Goal: Information Seeking & Learning: Learn about a topic

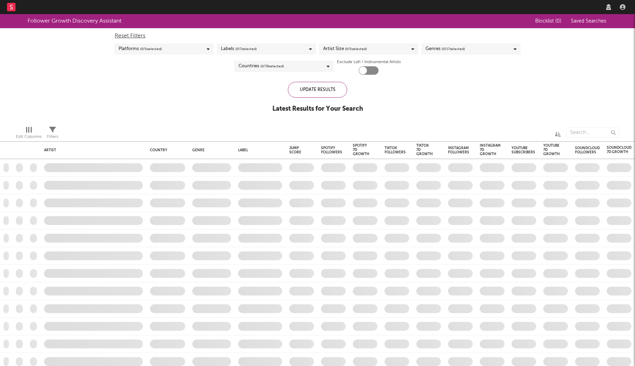
checkbox input "true"
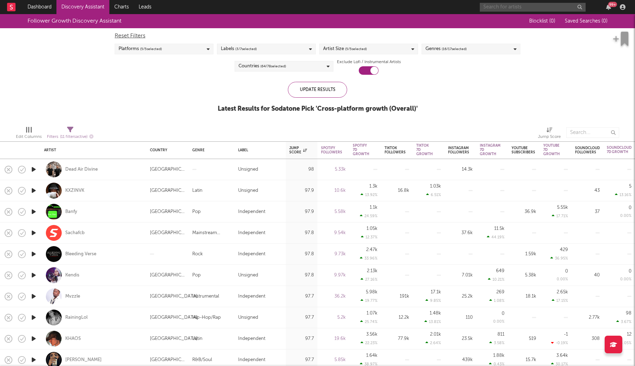
click at [544, 11] on input "text" at bounding box center [533, 7] width 106 height 9
type input "[PERSON_NAME]"
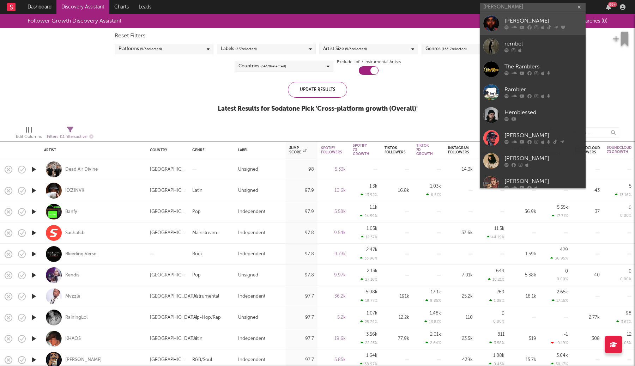
click at [537, 22] on div "[PERSON_NAME]" at bounding box center [543, 21] width 78 height 8
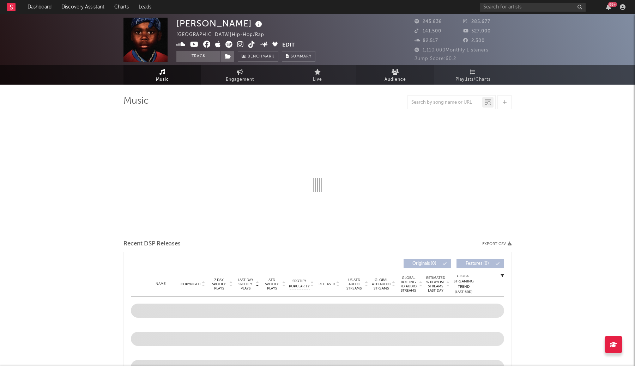
click at [392, 74] on icon at bounding box center [395, 72] width 7 height 6
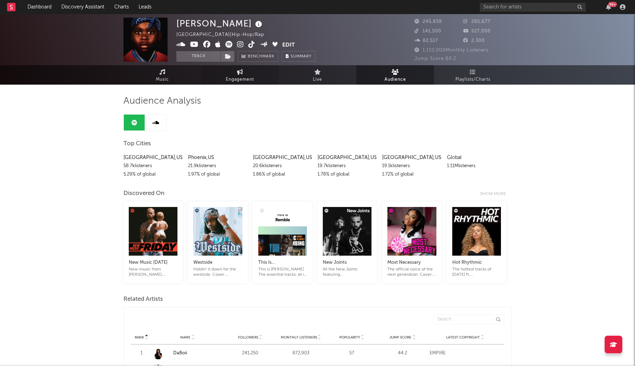
click at [231, 76] on span "Engagement" at bounding box center [240, 79] width 28 height 8
select select "1w"
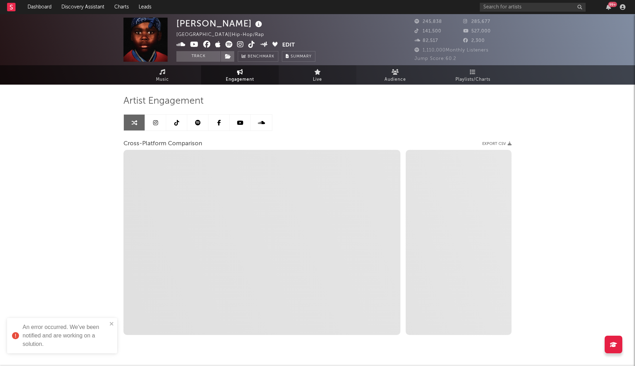
click at [329, 83] on link "Live" at bounding box center [318, 74] width 78 height 19
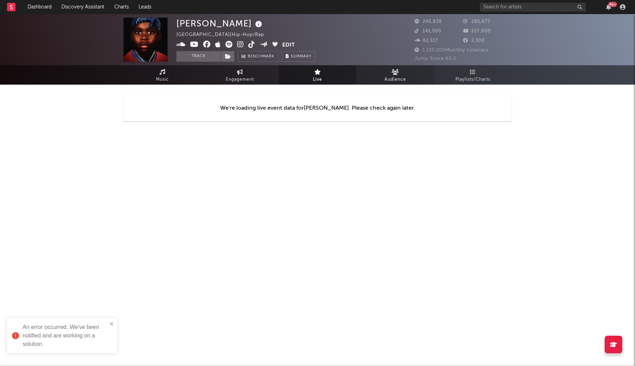
click at [394, 74] on icon at bounding box center [395, 72] width 7 height 6
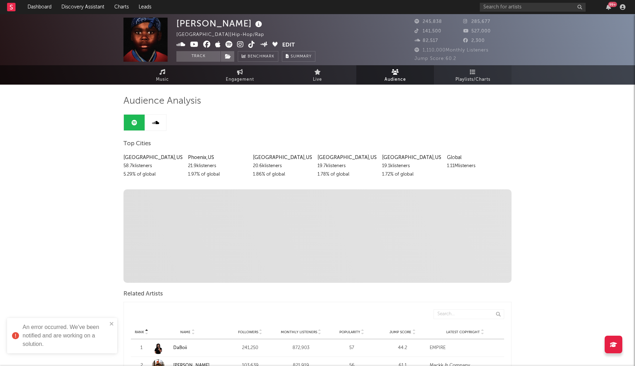
click at [463, 77] on span "Playlists/Charts" at bounding box center [472, 79] width 35 height 8
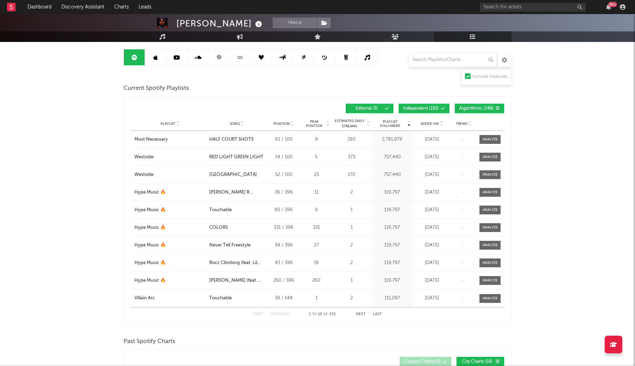
scroll to position [66, 0]
click at [359, 314] on button "Next" at bounding box center [361, 314] width 10 height 4
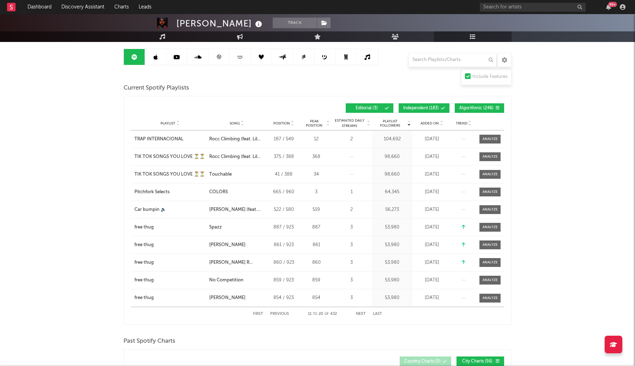
click at [285, 314] on button "Previous" at bounding box center [279, 314] width 19 height 4
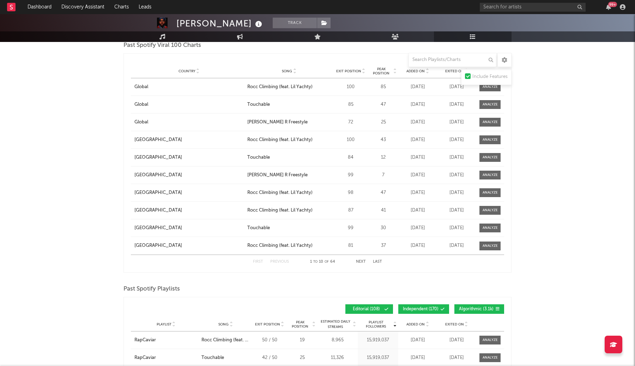
scroll to position [616, 0]
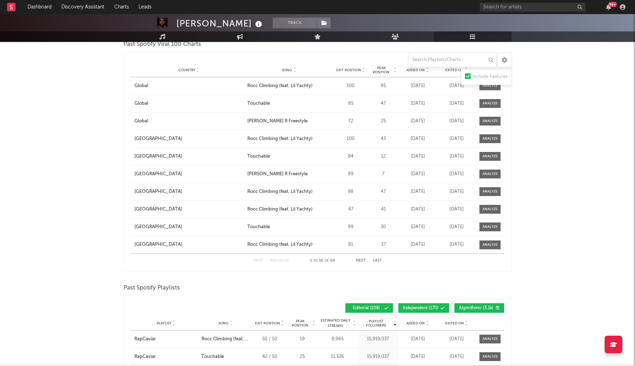
click at [274, 285] on div "Past Spotify Playlists" at bounding box center [317, 288] width 388 height 12
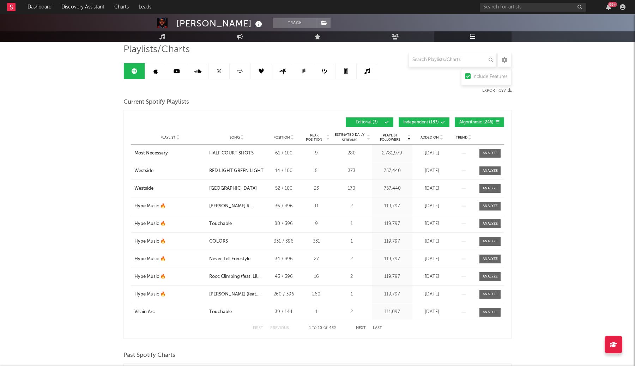
scroll to position [46, 0]
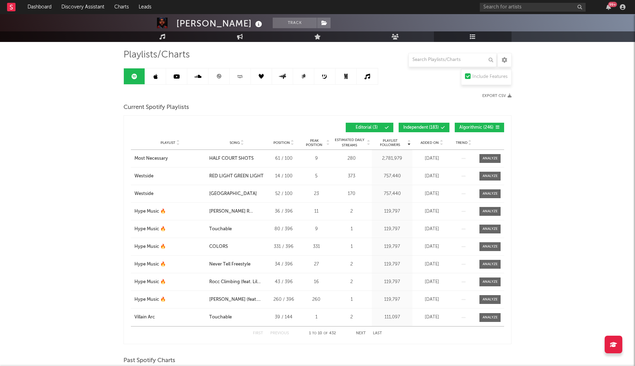
click at [165, 78] on link at bounding box center [155, 76] width 21 height 16
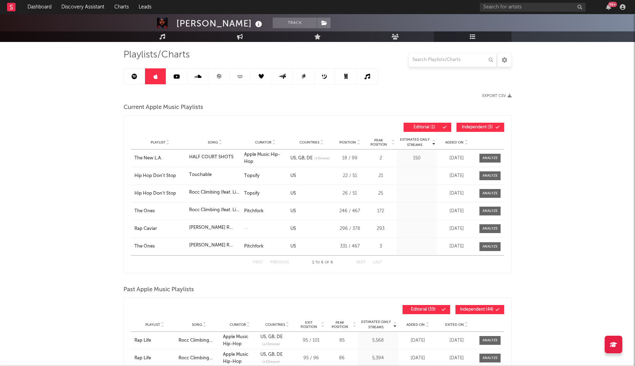
click at [142, 77] on link at bounding box center [134, 76] width 21 height 16
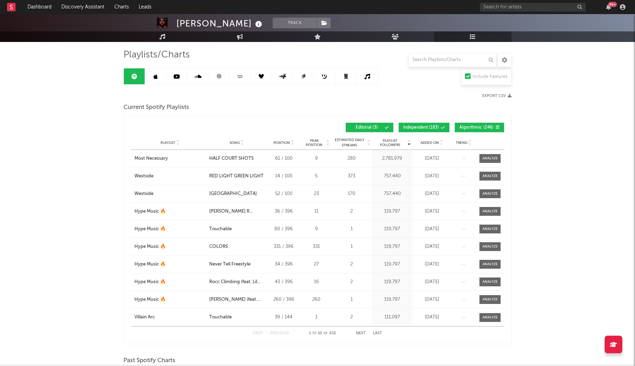
click at [169, 78] on link at bounding box center [176, 76] width 21 height 16
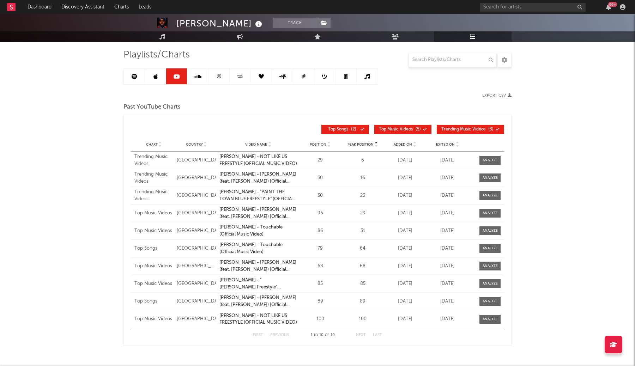
click at [125, 75] on link at bounding box center [134, 76] width 21 height 16
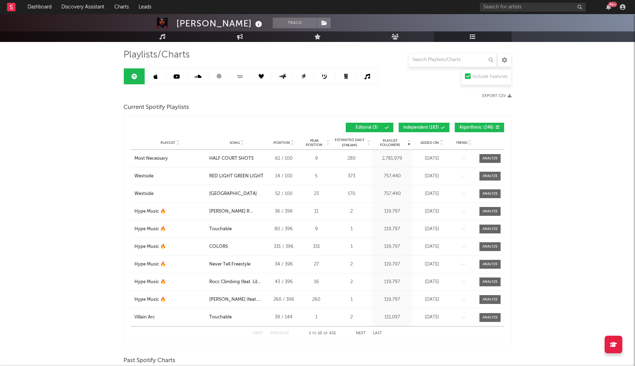
click at [154, 81] on link at bounding box center [155, 76] width 21 height 16
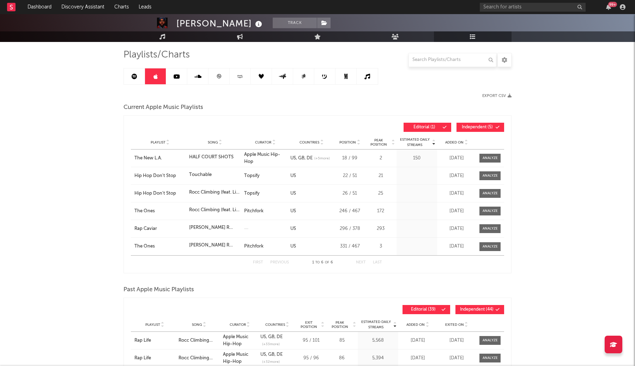
click at [198, 75] on icon at bounding box center [197, 77] width 7 height 6
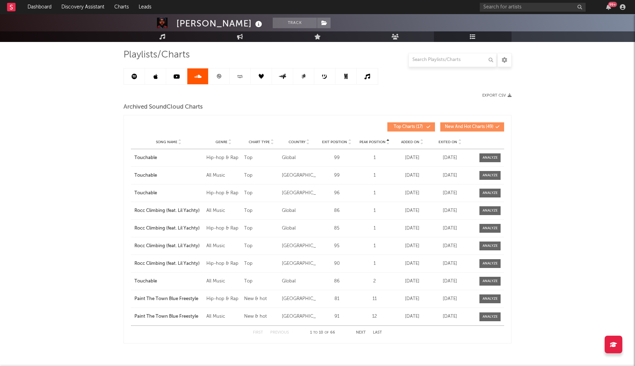
click at [135, 77] on icon at bounding box center [135, 77] width 6 height 6
